Goal: Use online tool/utility: Utilize a website feature to perform a specific function

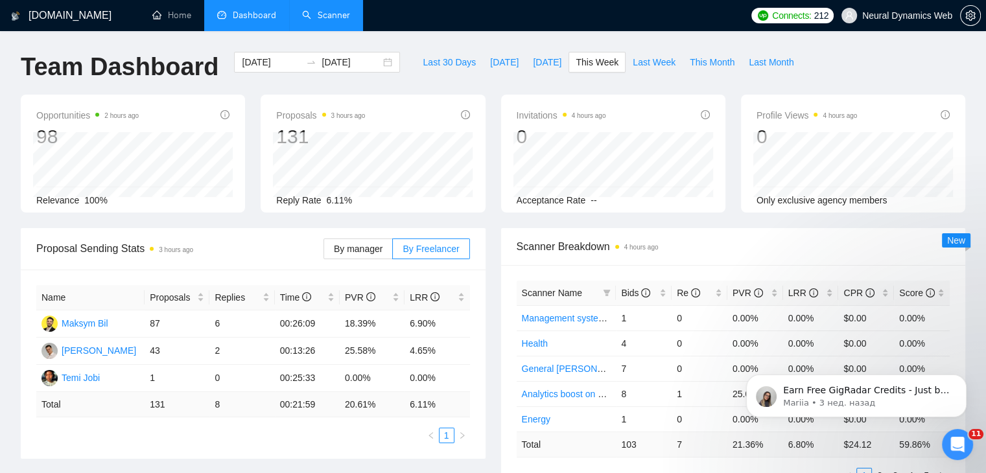
click at [340, 14] on link "Scanner" at bounding box center [326, 15] width 48 height 11
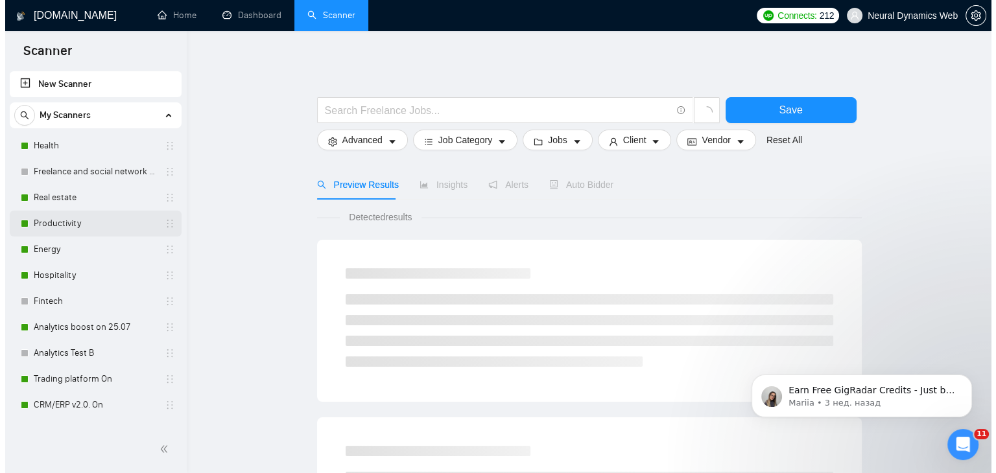
scroll to position [195, 0]
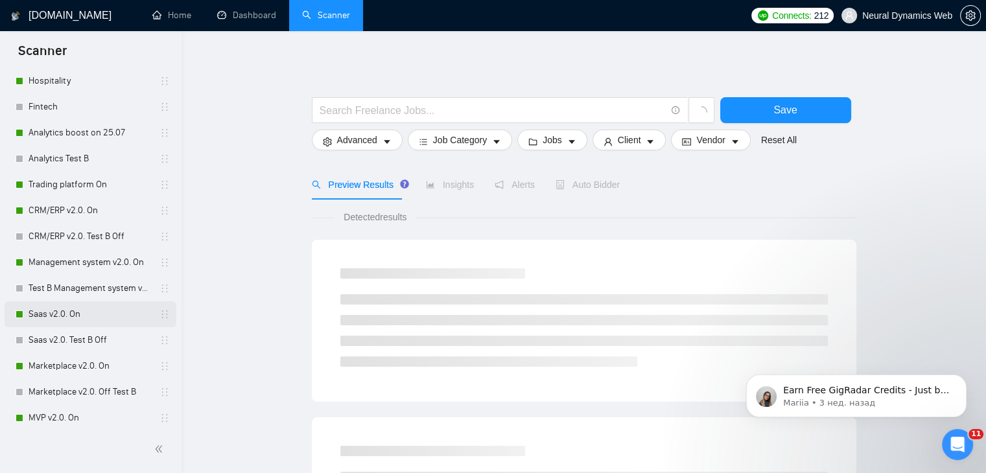
click at [69, 314] on link "Saas v2.0. On" at bounding box center [90, 315] width 123 height 26
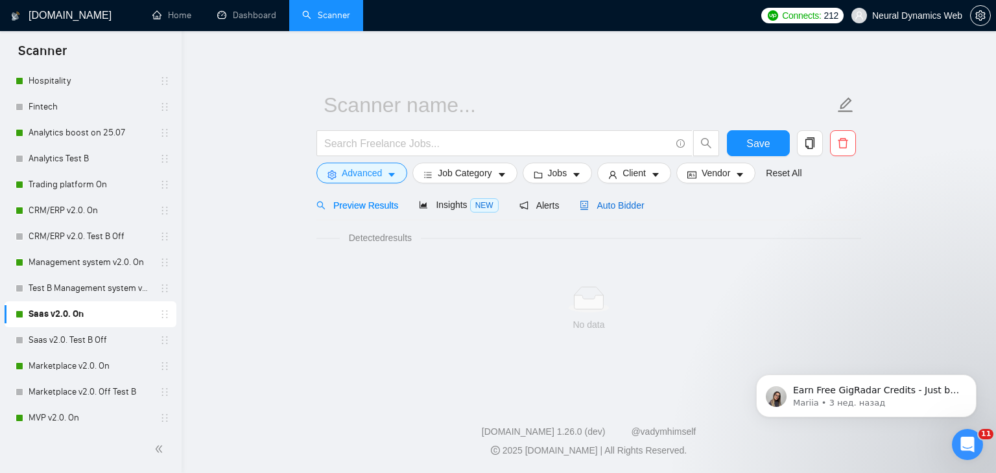
click at [594, 207] on span "Auto Bidder" at bounding box center [612, 205] width 64 height 10
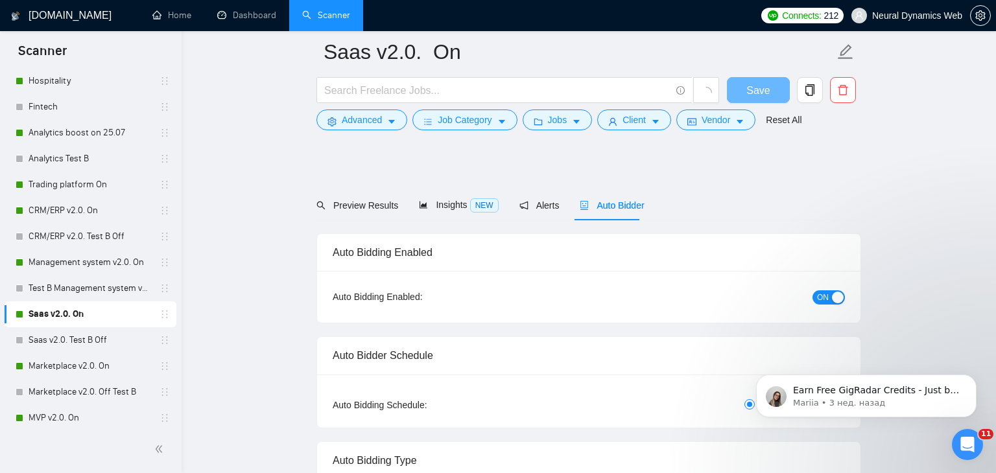
checkbox input "true"
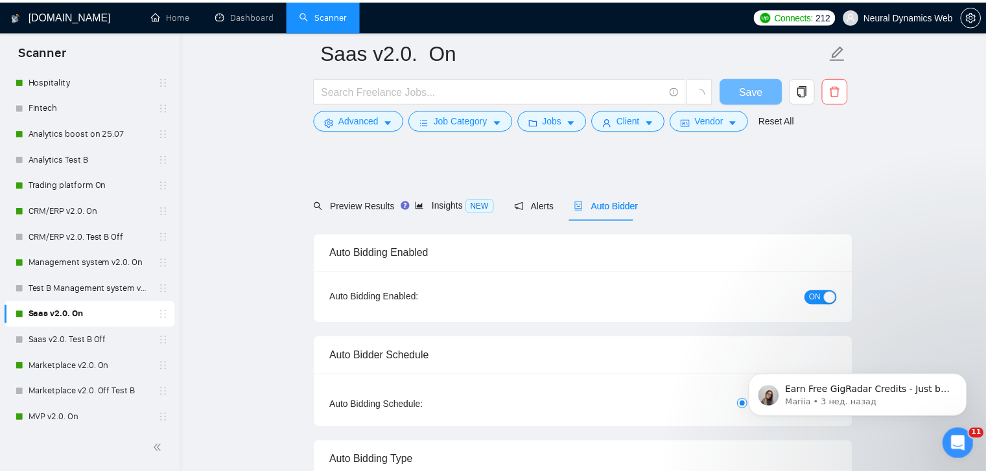
scroll to position [1362, 0]
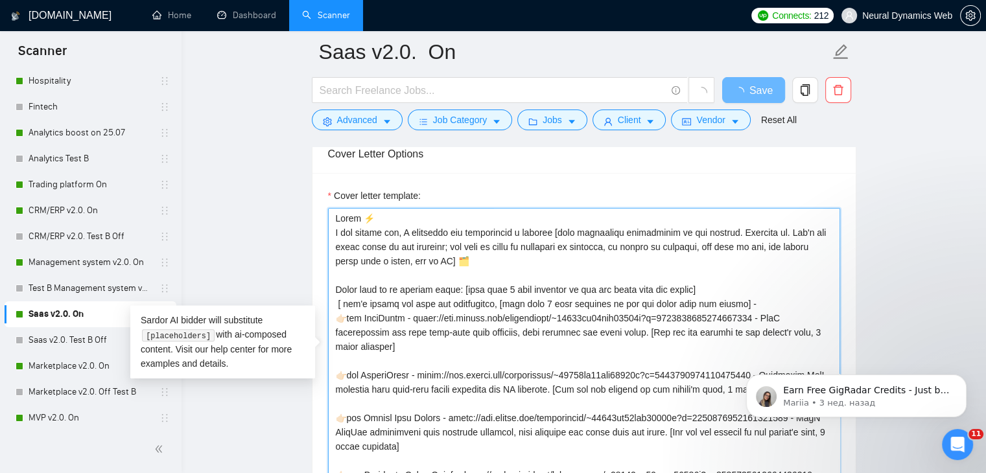
drag, startPoint x: 334, startPoint y: 171, endPoint x: 464, endPoint y: 292, distance: 178.0
click at [464, 292] on textarea "Cover letter template:" at bounding box center [584, 354] width 512 height 292
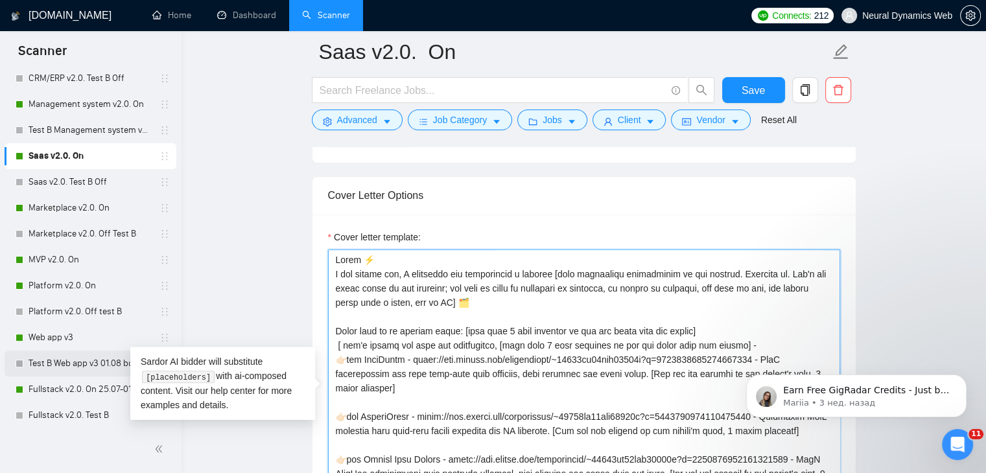
scroll to position [389, 0]
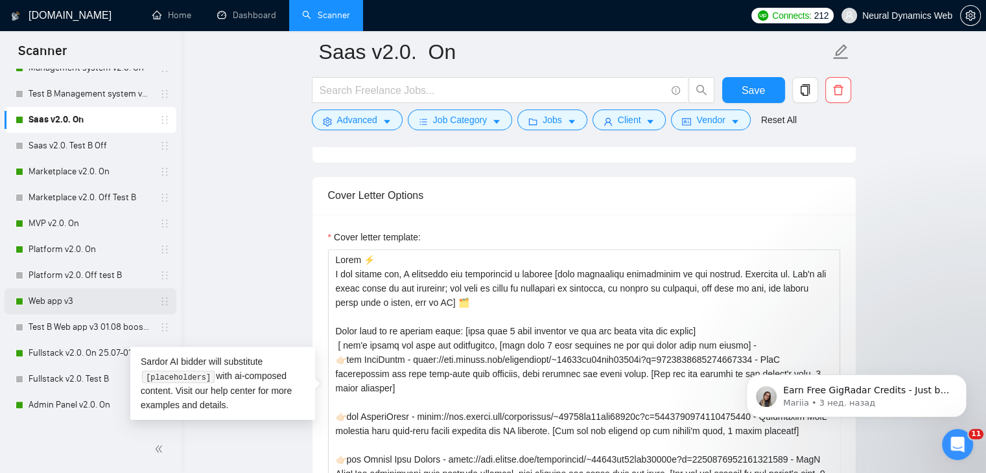
click at [52, 296] on link "Web app v3" at bounding box center [90, 302] width 123 height 26
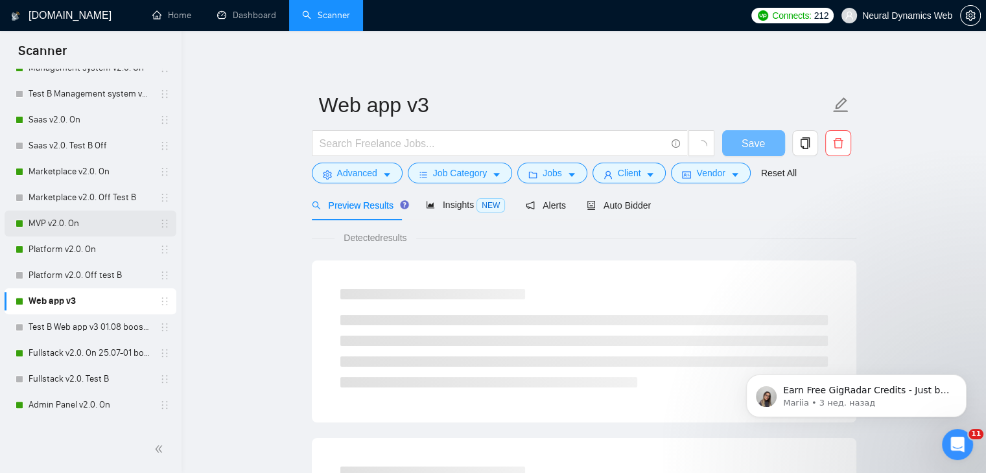
click at [77, 224] on link "MVP v2.0. On" at bounding box center [90, 224] width 123 height 26
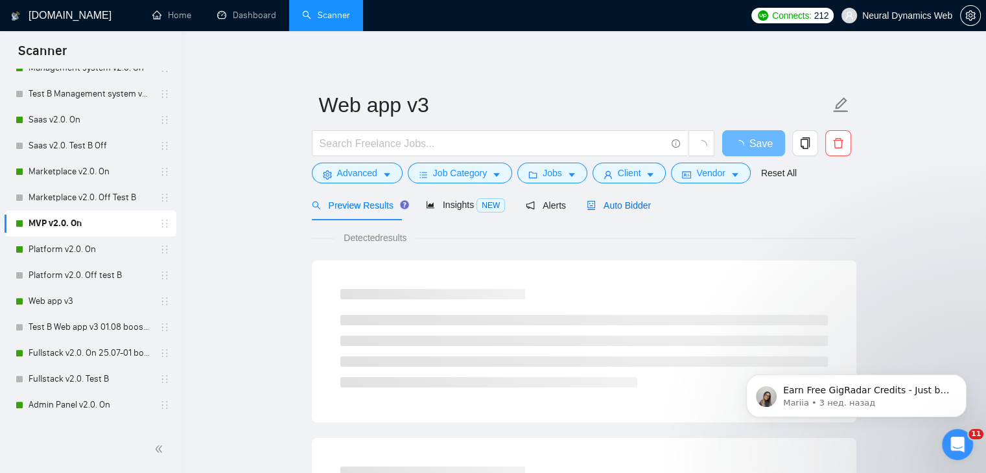
click at [599, 203] on span "Auto Bidder" at bounding box center [619, 205] width 64 height 10
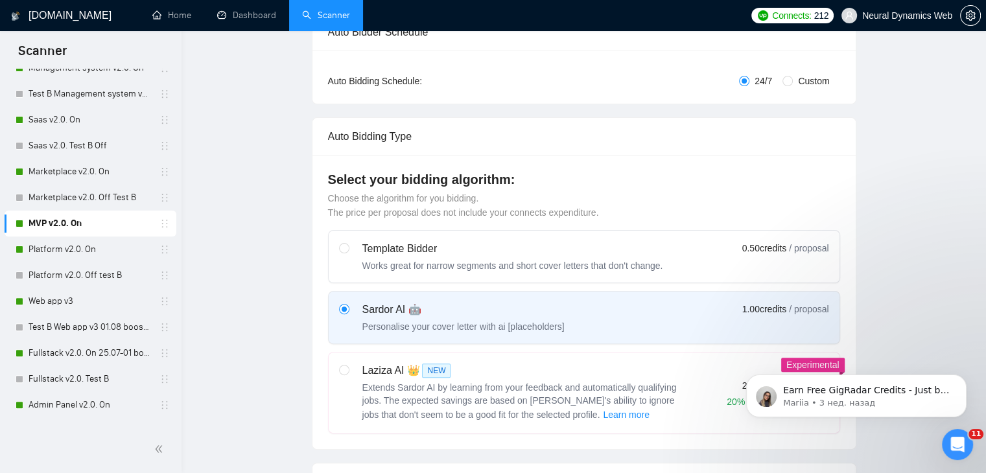
checkbox input "true"
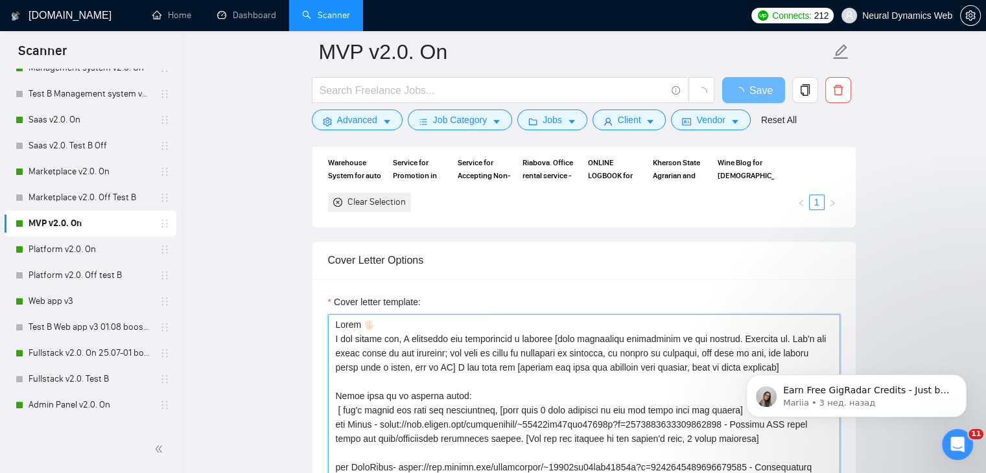
click at [496, 338] on textarea "Cover letter template:" at bounding box center [584, 460] width 512 height 292
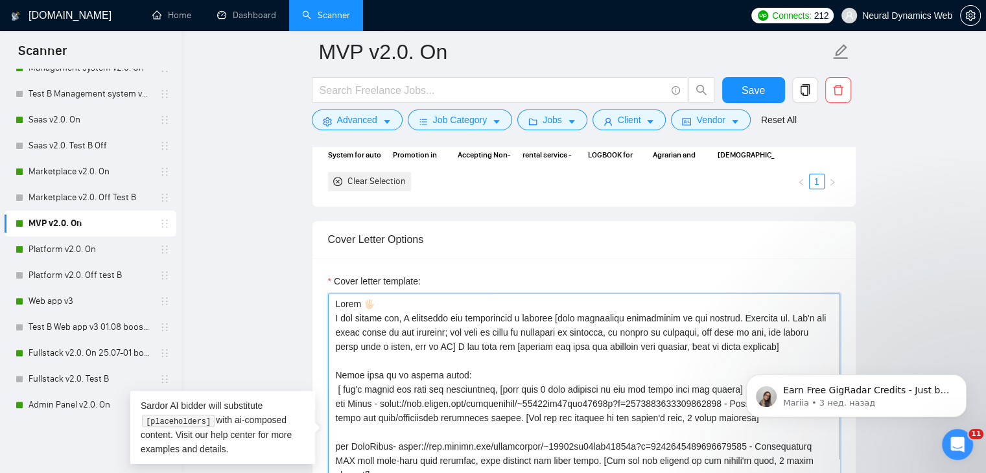
drag, startPoint x: 501, startPoint y: 354, endPoint x: 489, endPoint y: 344, distance: 15.2
click at [489, 344] on textarea "Cover letter template:" at bounding box center [584, 440] width 512 height 292
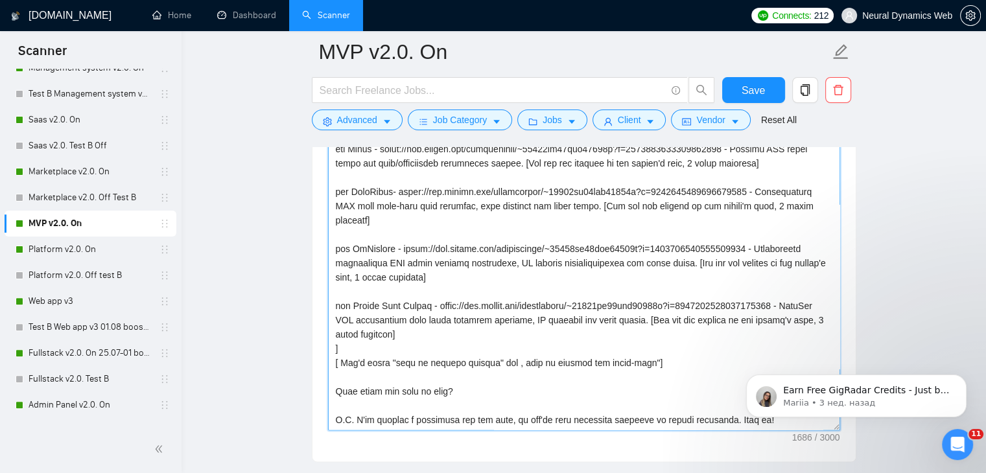
scroll to position [1491, 0]
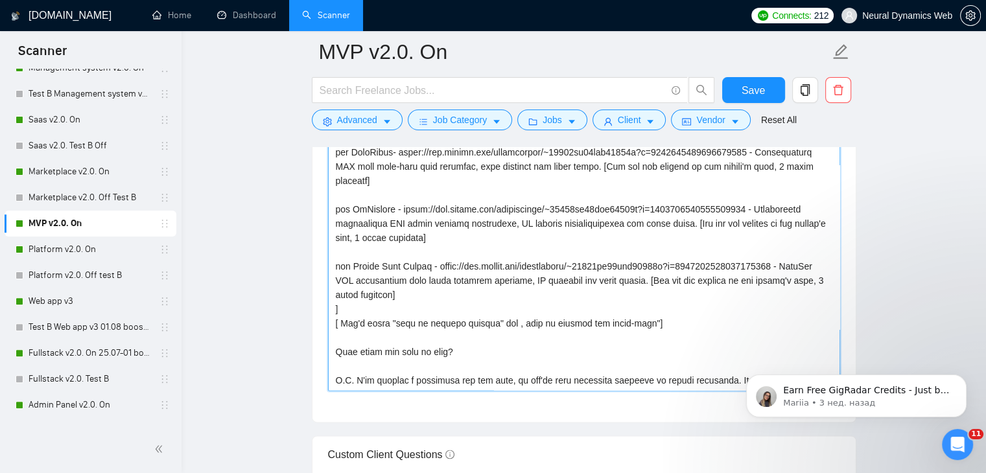
drag, startPoint x: 1058, startPoint y: 667, endPoint x: 757, endPoint y: 351, distance: 436.6
